Goal: Information Seeking & Learning: Learn about a topic

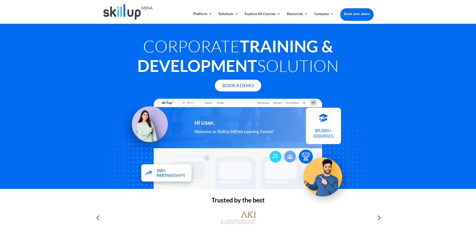
click at [117, 18] on img at bounding box center [127, 12] width 49 height 16
